Goal: Information Seeking & Learning: Learn about a topic

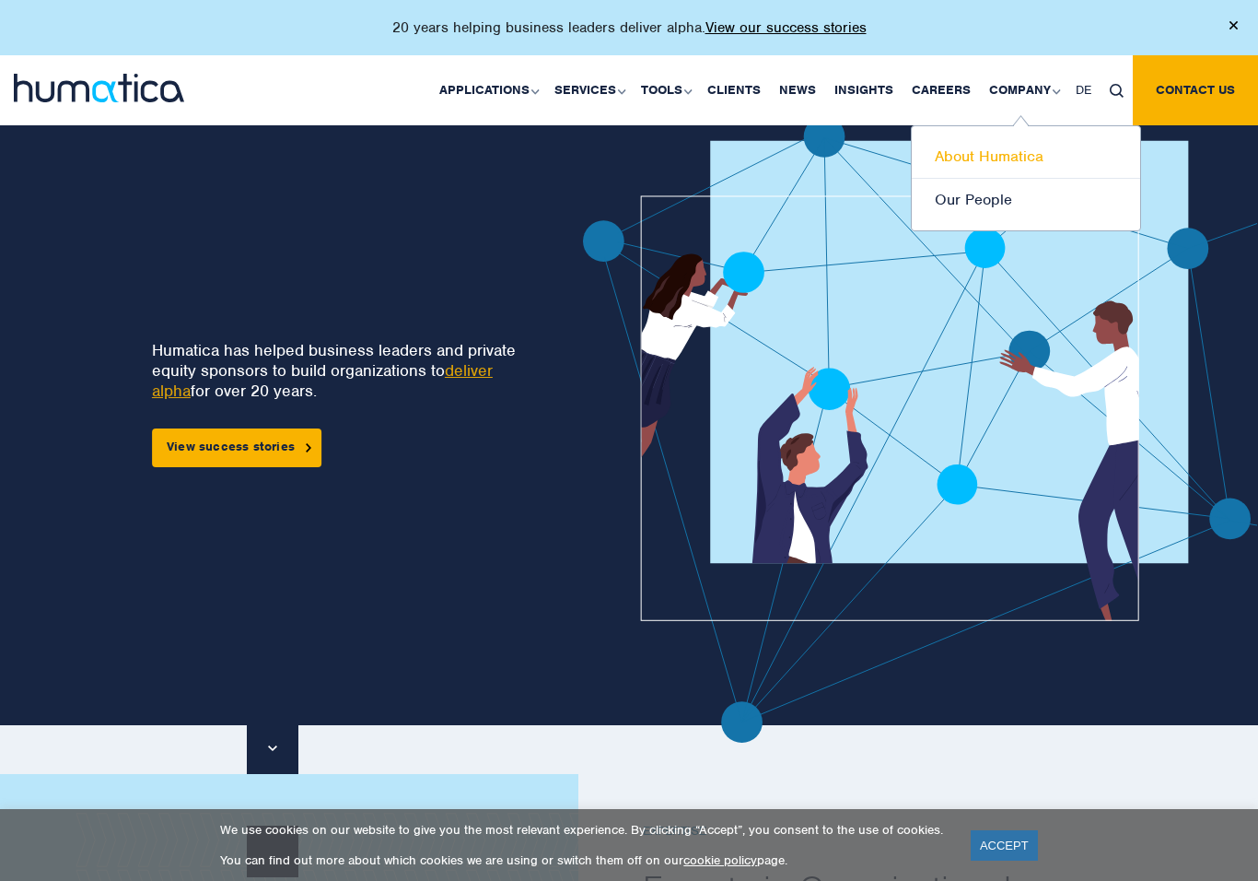
click at [1013, 159] on link "About Humatica" at bounding box center [1026, 156] width 228 height 43
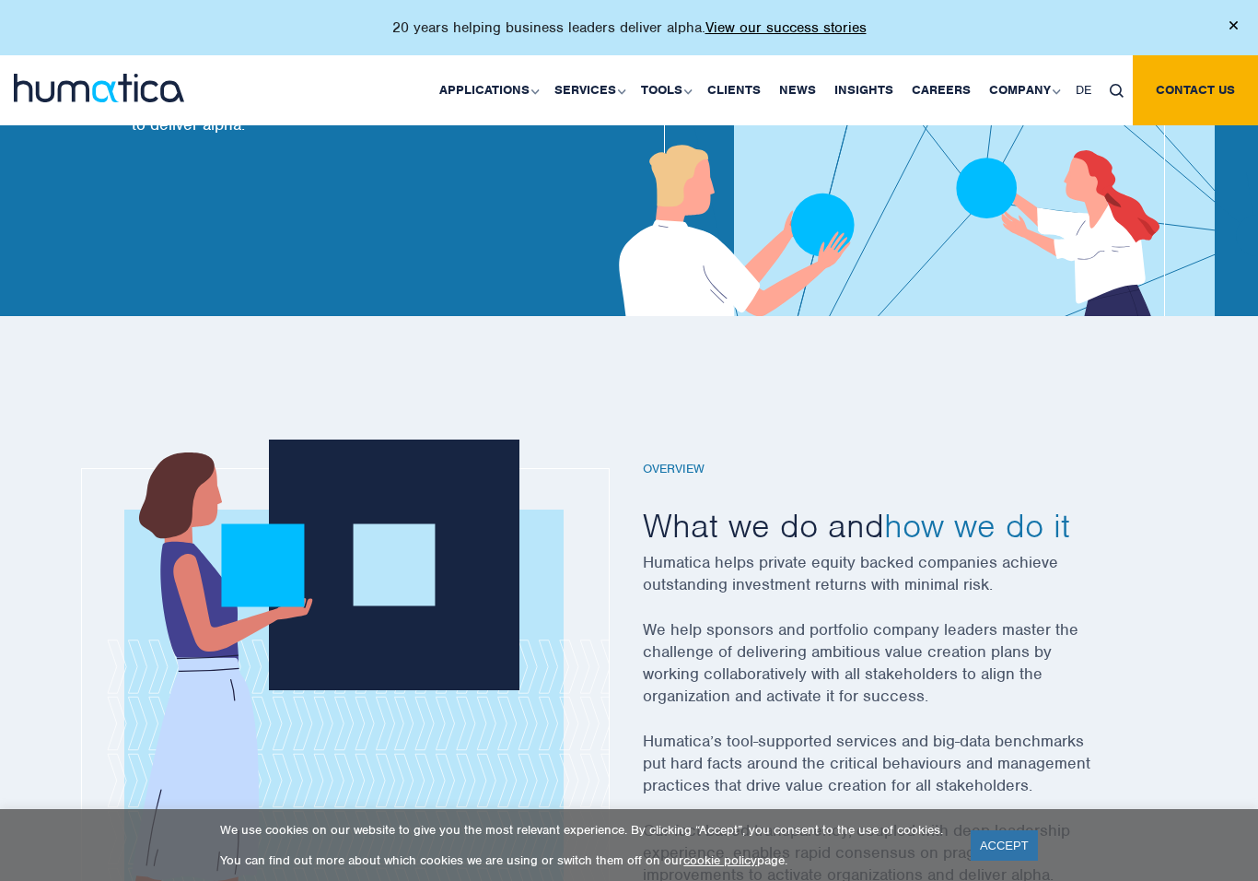
scroll to position [279, 0]
